Goal: Task Accomplishment & Management: Manage account settings

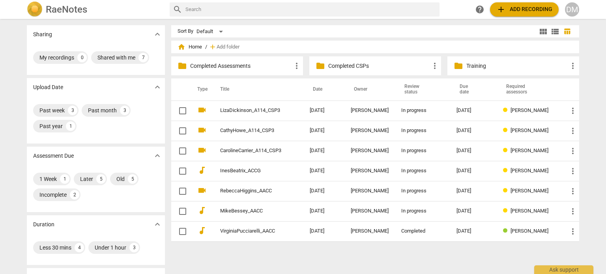
click at [570, 9] on div "DM" at bounding box center [572, 9] width 14 height 14
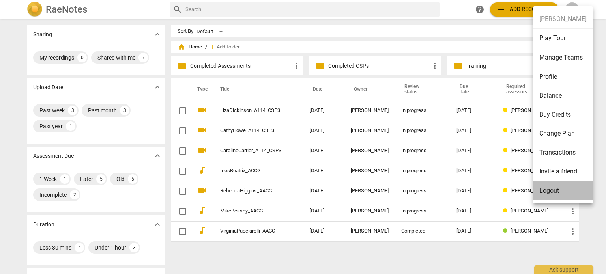
click at [561, 193] on li "Logout" at bounding box center [563, 190] width 60 height 19
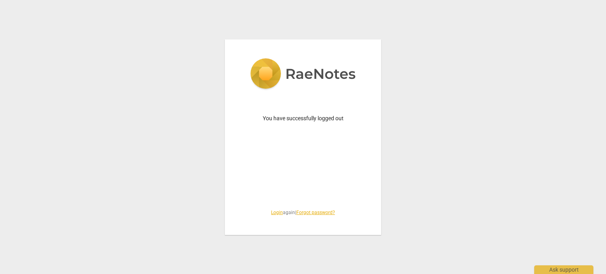
click at [271, 215] on link "Login" at bounding box center [277, 213] width 12 height 6
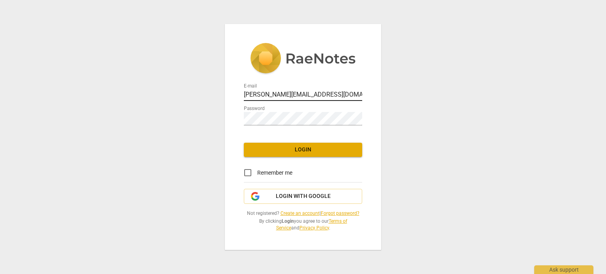
click at [295, 90] on input "[PERSON_NAME][EMAIL_ADDRESS][DOMAIN_NAME]" at bounding box center [303, 95] width 118 height 11
type input "[EMAIL_ADDRESS][DOMAIN_NAME]"
click at [246, 163] on input "Remember me" at bounding box center [247, 172] width 19 height 19
checkbox input "true"
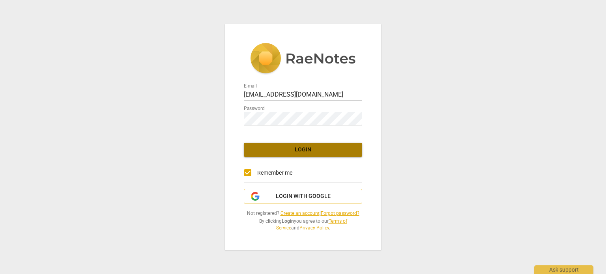
click at [298, 146] on span "Login" at bounding box center [303, 150] width 106 height 8
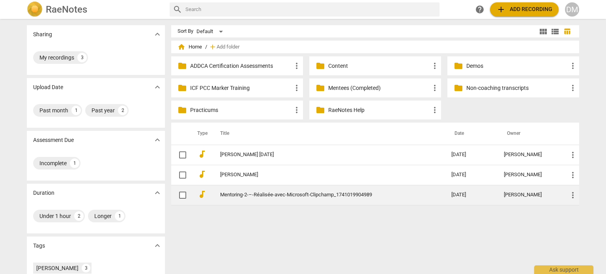
click at [328, 192] on link "Mentoring-2-–-Réalisée-avec-Microsoft-Clipchamp_1741019904989" at bounding box center [321, 195] width 203 height 6
click at [328, 0] on html "RaeNotes search help add Add recording DM Sharing expand_more My recordings 3 U…" at bounding box center [303, 0] width 606 height 0
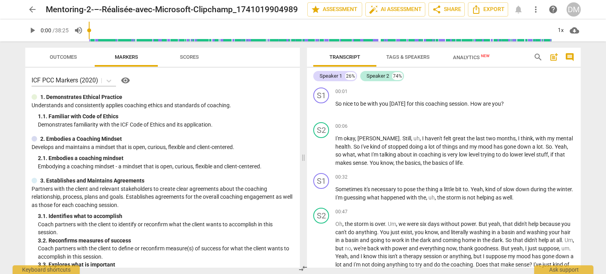
click at [31, 28] on span "play_arrow" at bounding box center [32, 30] width 9 height 9
type input "13"
click at [32, 9] on span "arrow_back" at bounding box center [32, 9] width 9 height 9
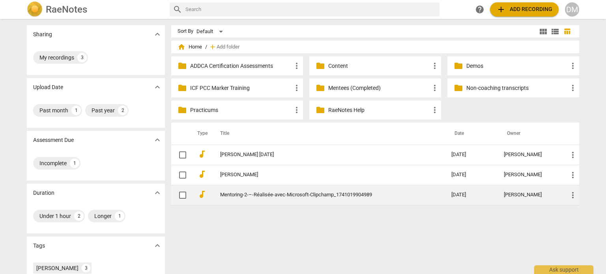
drag, startPoint x: 271, startPoint y: 192, endPoint x: 254, endPoint y: 195, distance: 16.8
click at [254, 195] on link "Mentoring-2-–-Réalisée-avec-Microsoft-Clipchamp_1741019904989" at bounding box center [321, 195] width 203 height 6
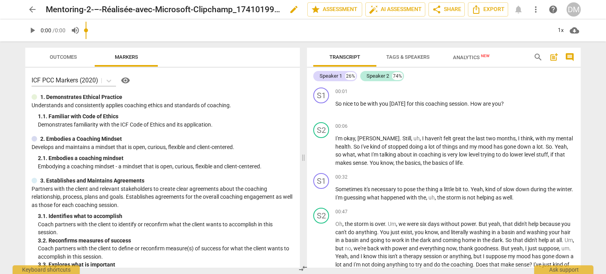
click at [289, 10] on span "edit" at bounding box center [293, 9] width 9 height 9
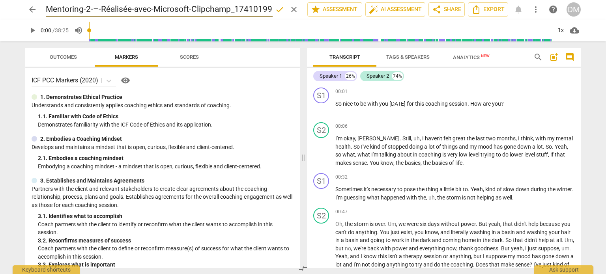
click at [47, 8] on input "Mentoring-2-–-Réalisée-avec-Microsoft-Clipchamp_1741019904989" at bounding box center [159, 9] width 227 height 15
type input "[PERSON_NAME]-2-–-Réalisée-avec-Microsoft-Clipchamp_1741019904989"
click at [275, 9] on span "done" at bounding box center [279, 9] width 9 height 9
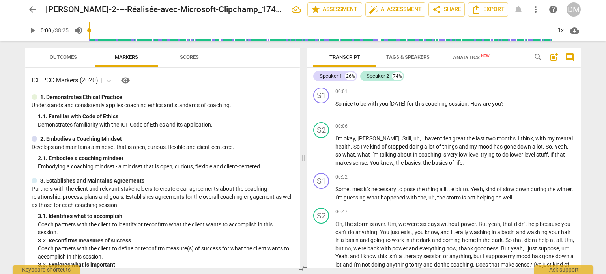
click at [33, 11] on span "arrow_back" at bounding box center [32, 9] width 9 height 9
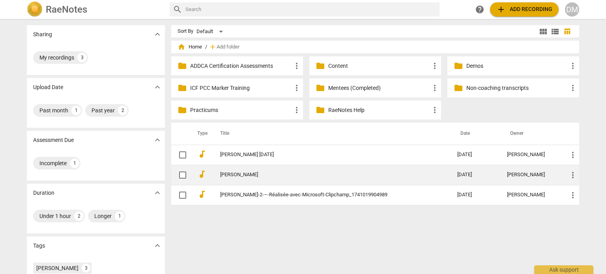
click at [232, 177] on link "[PERSON_NAME]" at bounding box center [324, 175] width 209 height 6
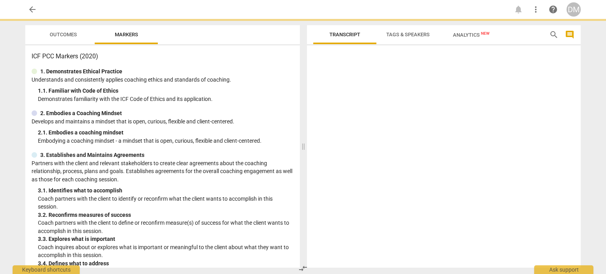
click at [232, 177] on div "ICF PCC Markers (2020) 1. Demonstrates Ethical Practice Understands and consist…" at bounding box center [162, 156] width 274 height 222
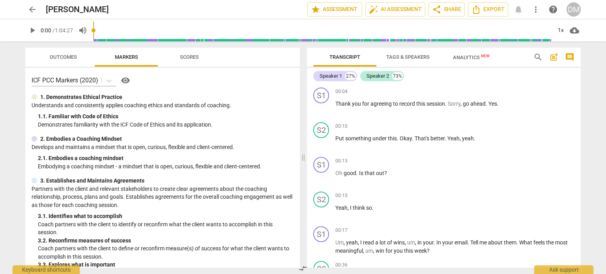
click at [32, 29] on span "play_arrow" at bounding box center [32, 30] width 9 height 9
type input "18"
click at [34, 9] on span "arrow_back" at bounding box center [32, 9] width 9 height 9
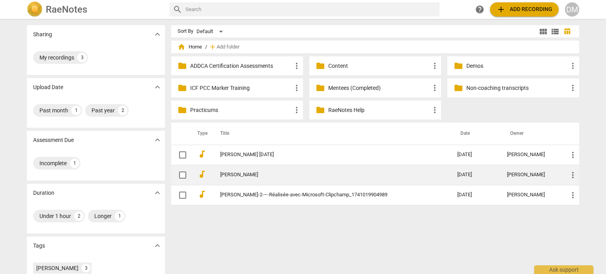
click at [267, 175] on link "[PERSON_NAME]" at bounding box center [324, 175] width 209 height 6
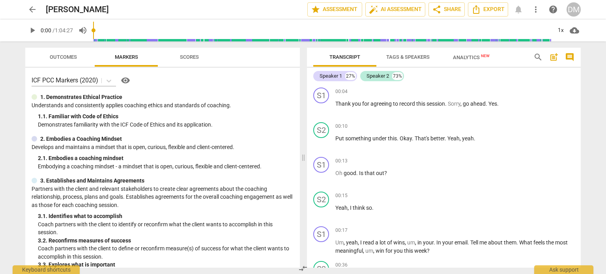
click at [33, 8] on span "arrow_back" at bounding box center [32, 9] width 9 height 9
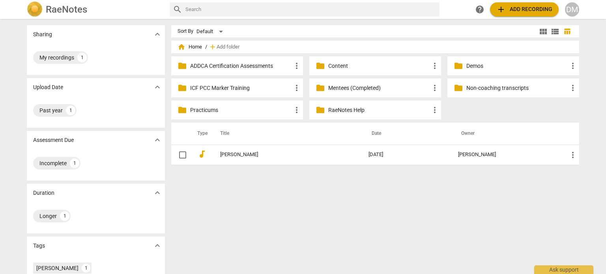
click at [336, 67] on p "Content" at bounding box center [379, 66] width 102 height 8
